Goal: Find specific page/section: Find specific page/section

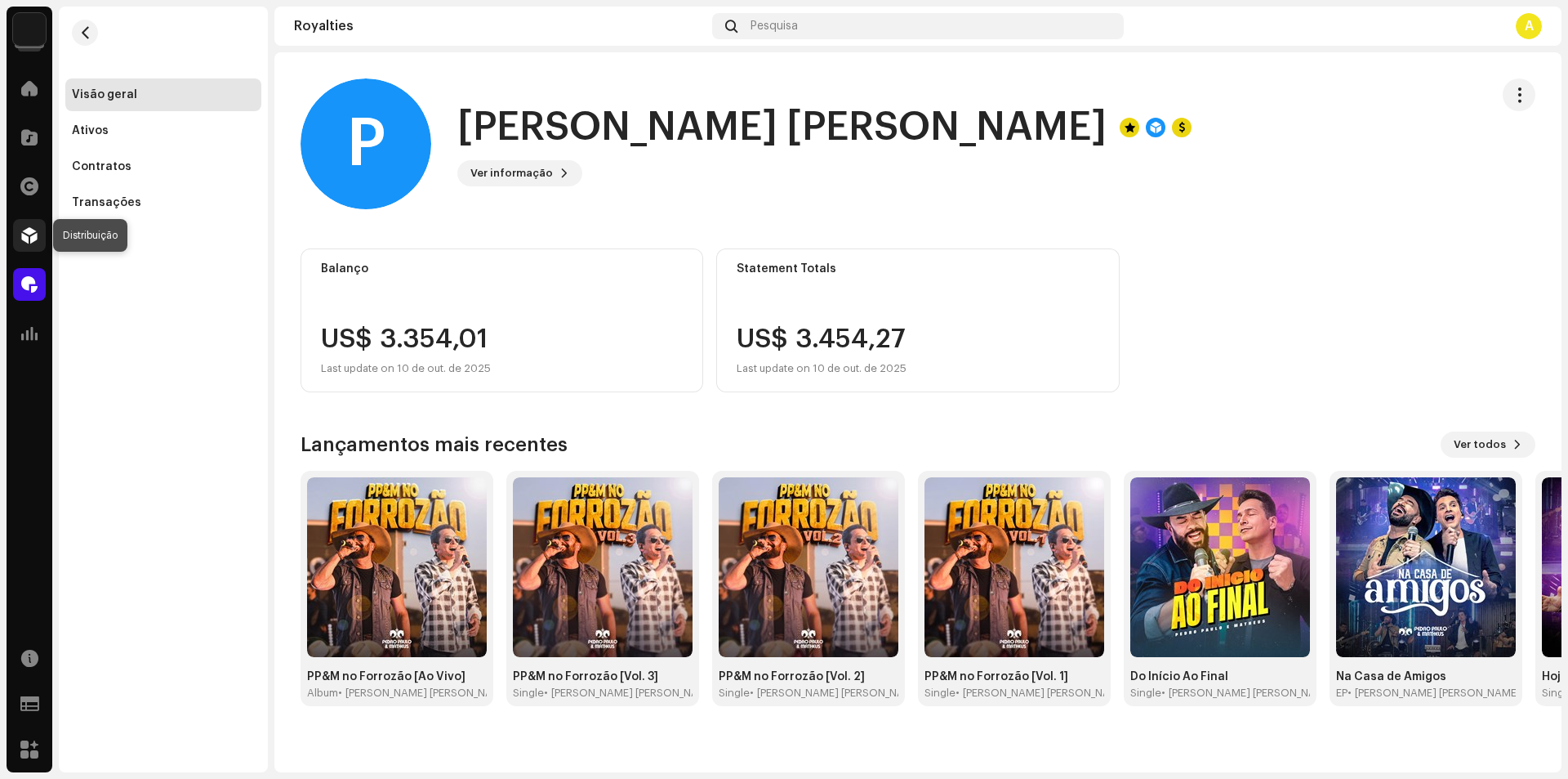
click at [33, 239] on span at bounding box center [29, 235] width 16 height 13
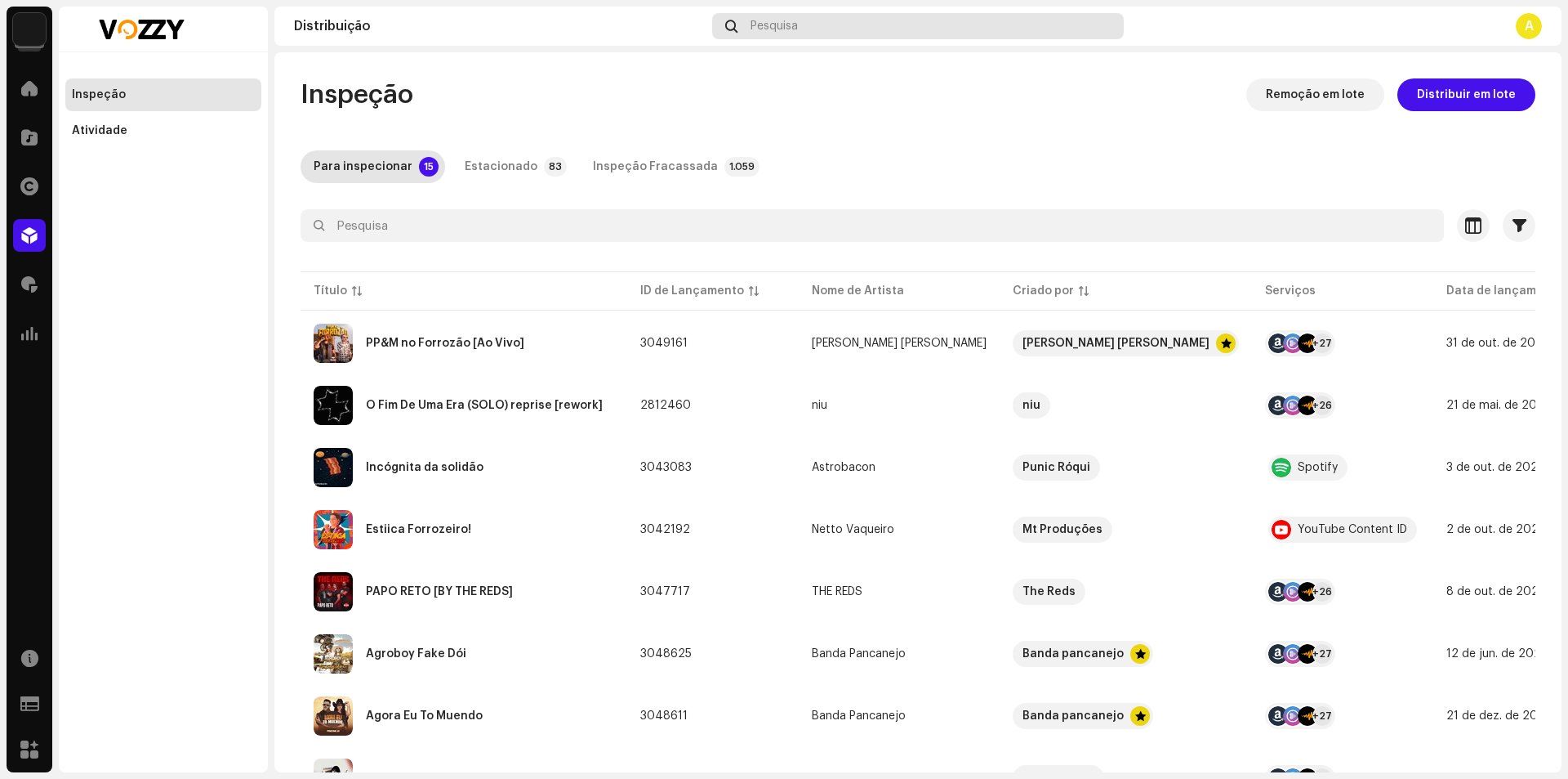
click at [938, 22] on div "Pesquisa" at bounding box center [918, 25] width 412 height 26
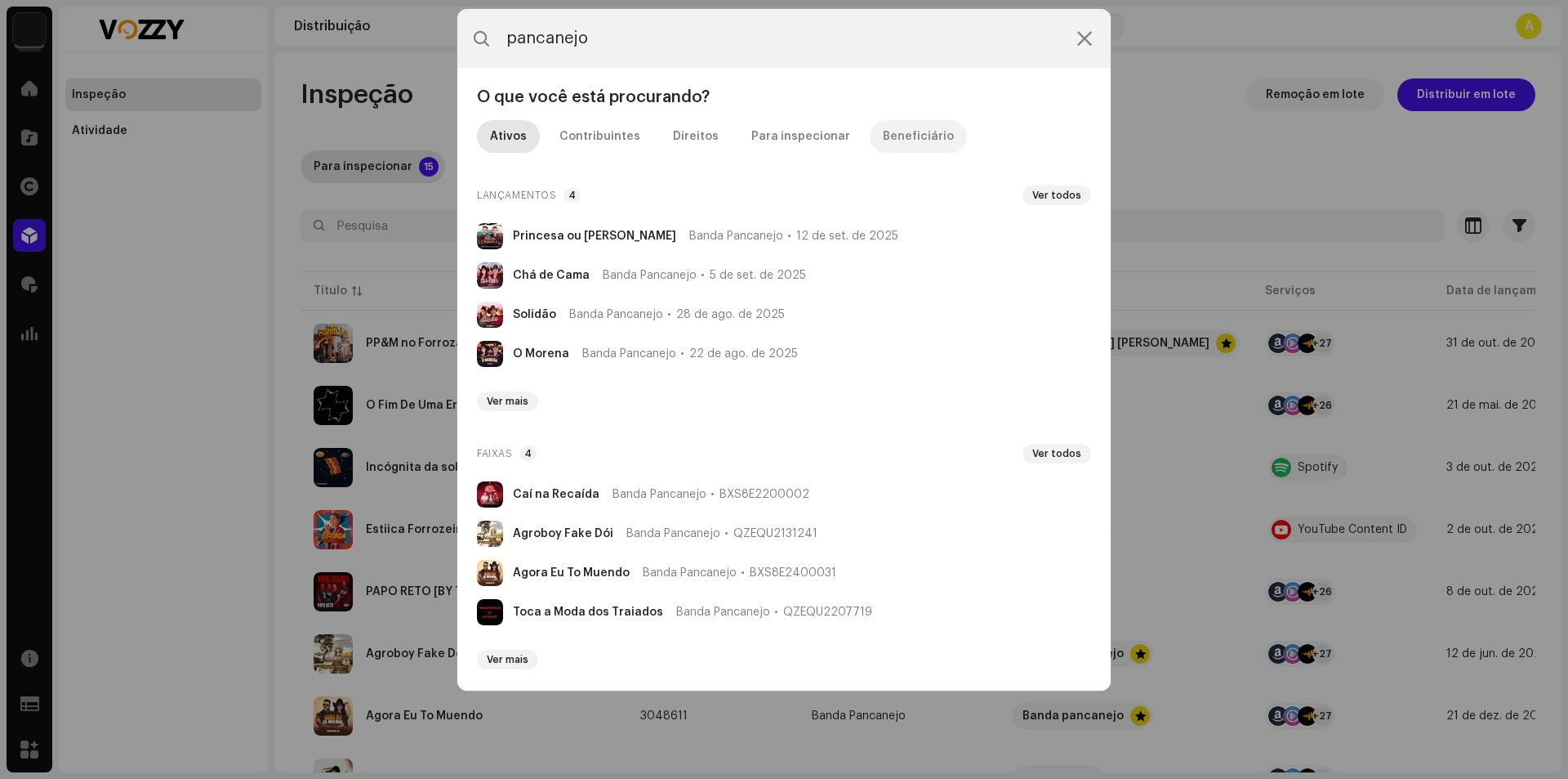
click at [883, 150] on div "Beneficiário" at bounding box center [918, 136] width 71 height 33
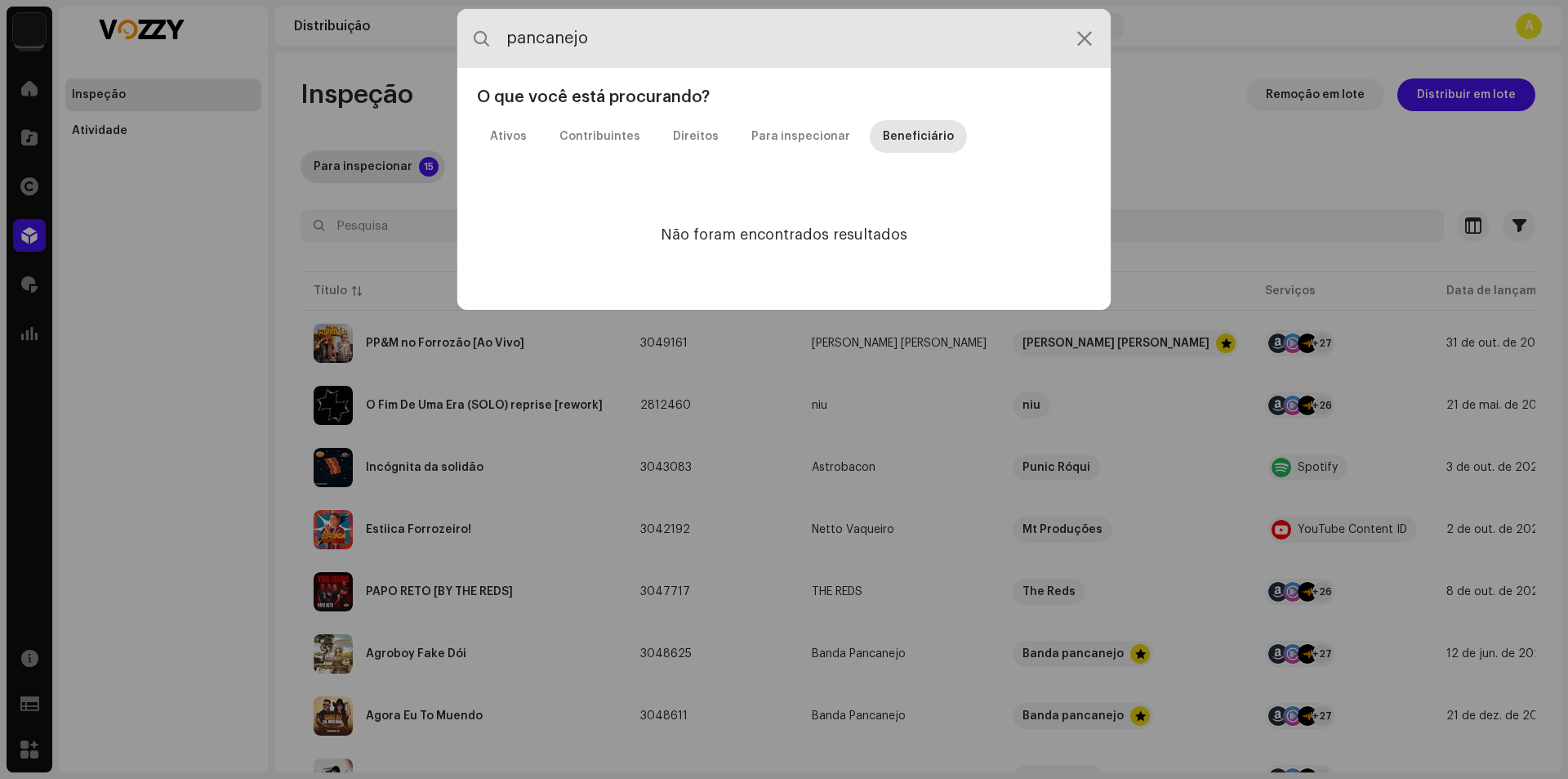
click at [862, 45] on input "pancanejo" at bounding box center [784, 38] width 653 height 59
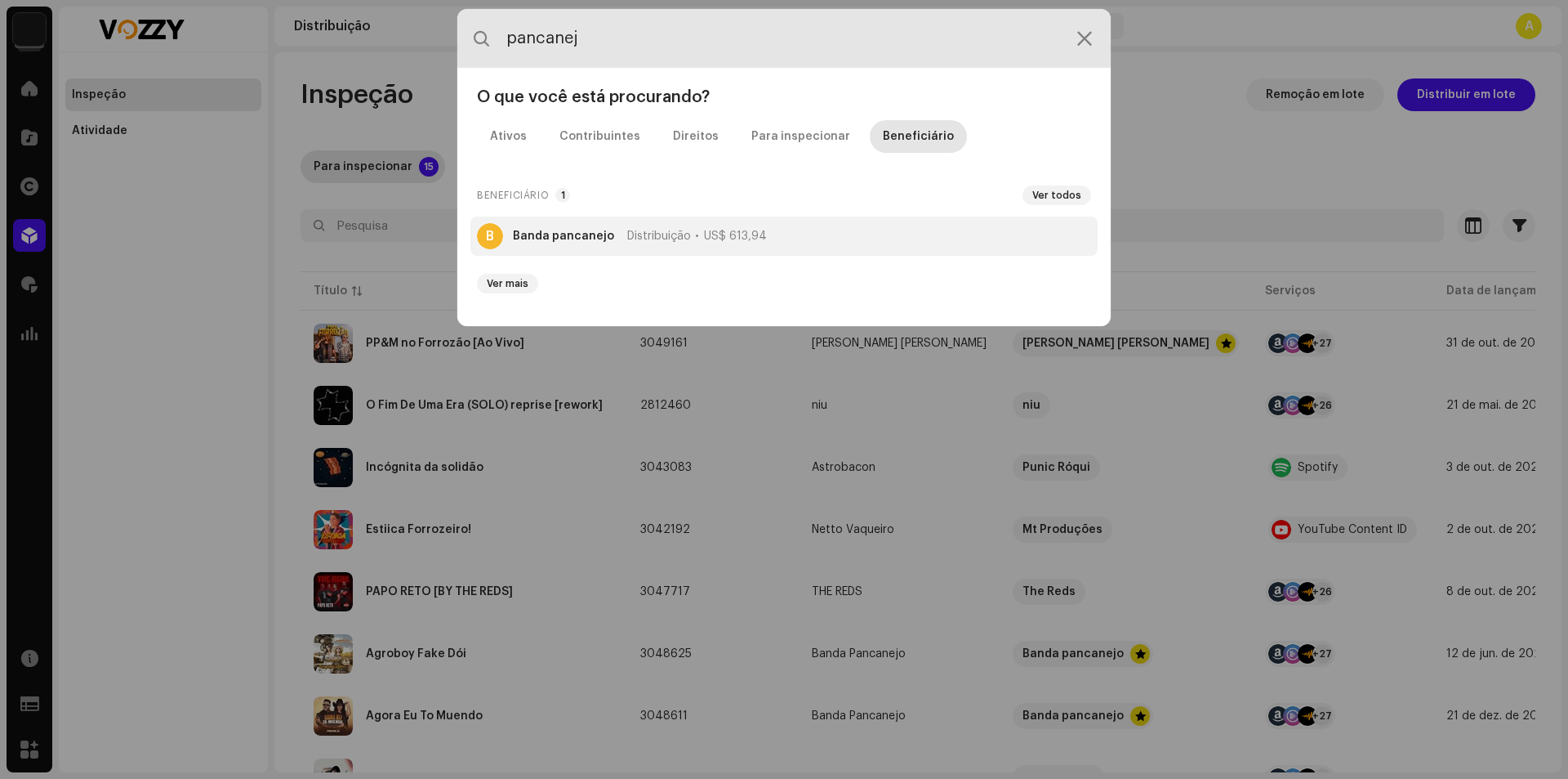
type input "pancanej"
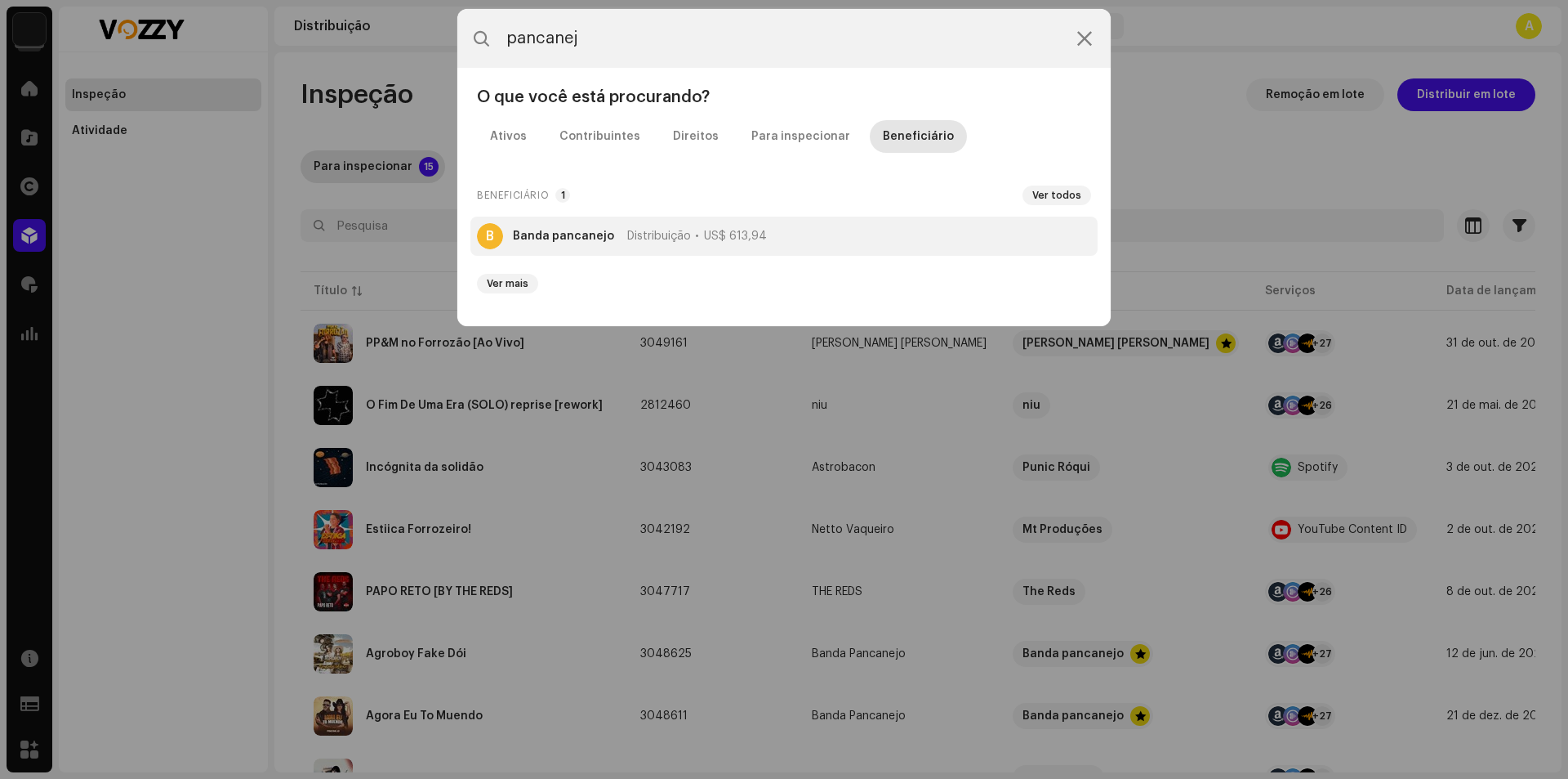
click at [639, 232] on span "Distribuição" at bounding box center [660, 236] width 64 height 13
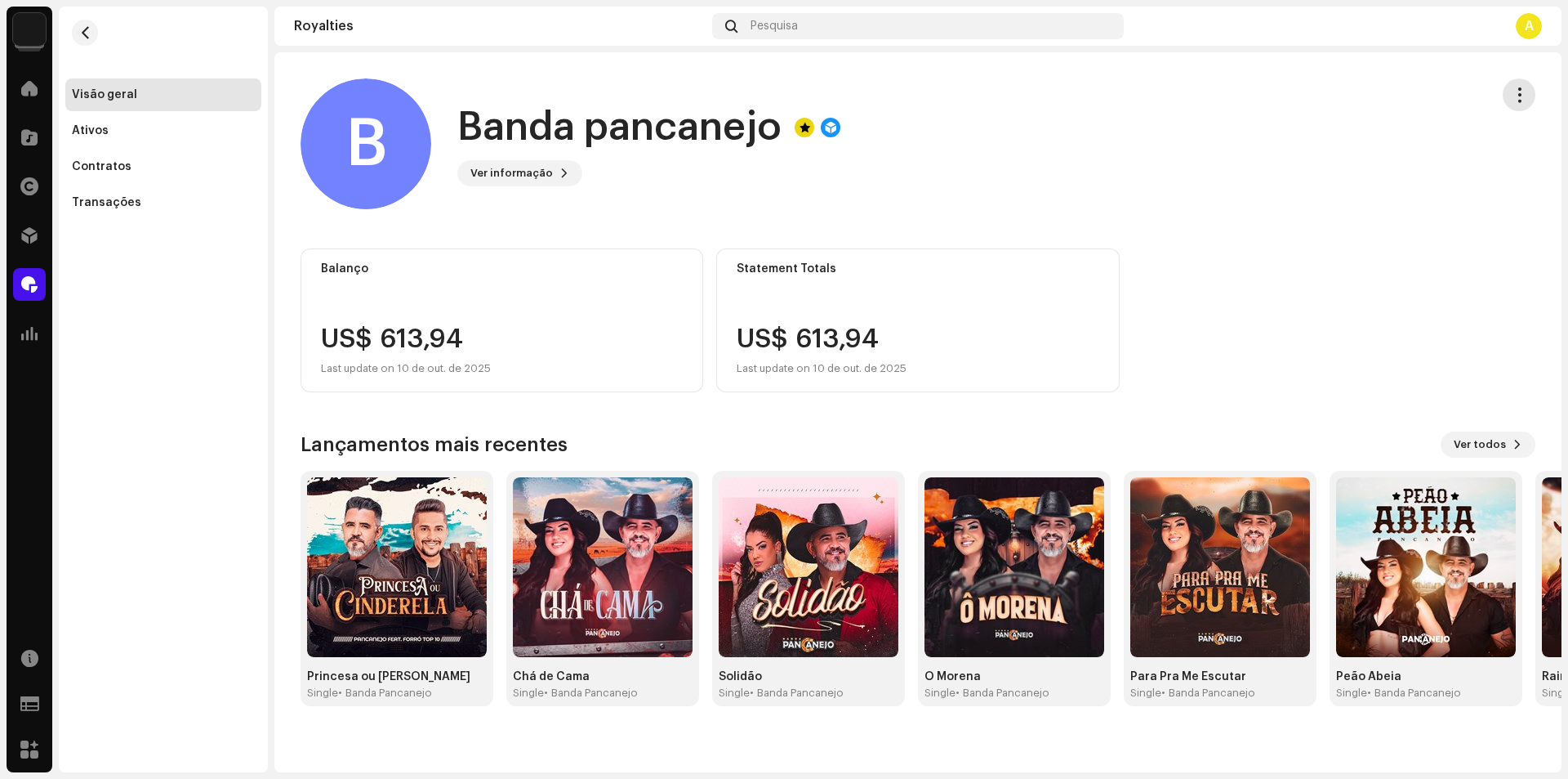
click at [1531, 90] on button "button" at bounding box center [1519, 95] width 33 height 33
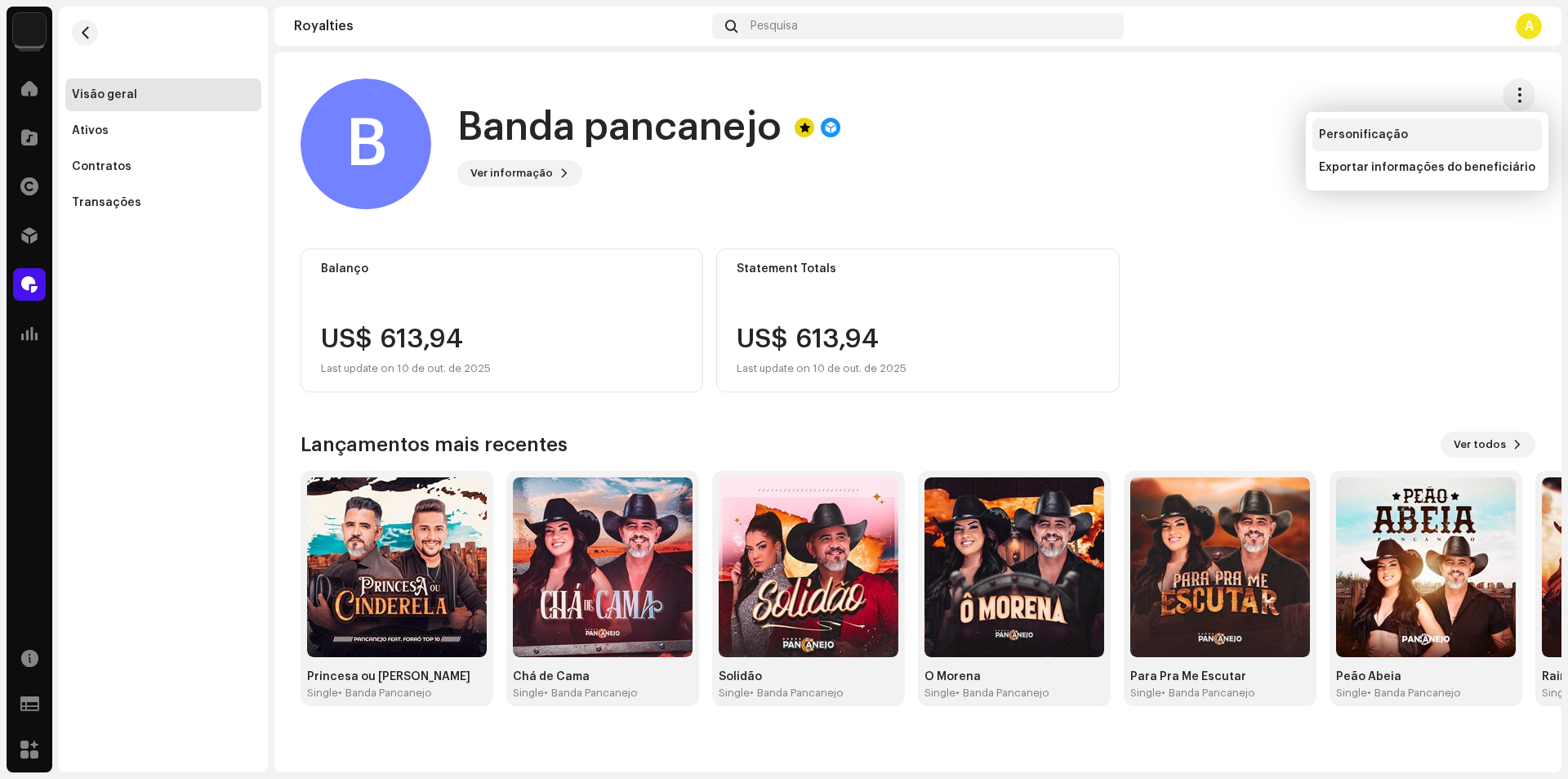
click at [1464, 147] on div "Personificação" at bounding box center [1427, 135] width 230 height 33
